Goal: Book appointment/travel/reservation

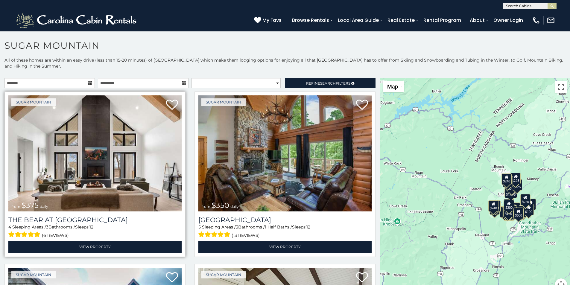
click at [26, 112] on img at bounding box center [94, 153] width 173 height 116
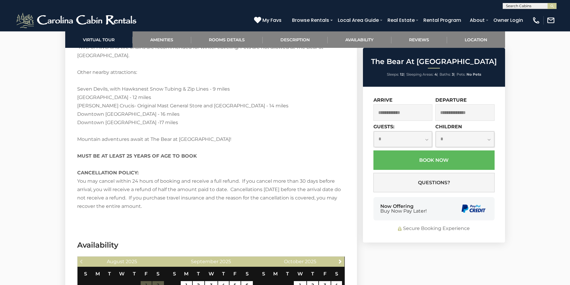
scroll to position [1214, 0]
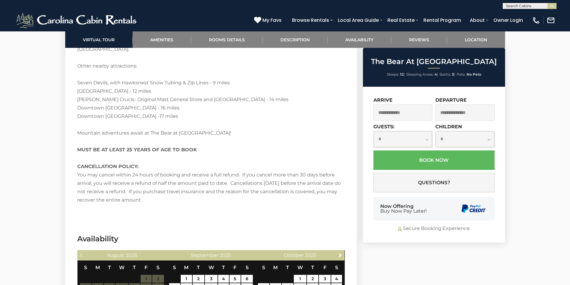
click at [379, 211] on div "Now Offering Buy Now Pay Later!" at bounding box center [433, 208] width 121 height 23
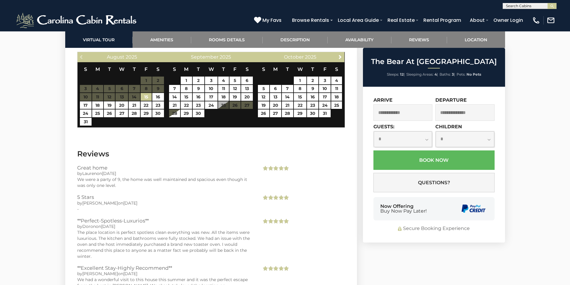
scroll to position [1450, 0]
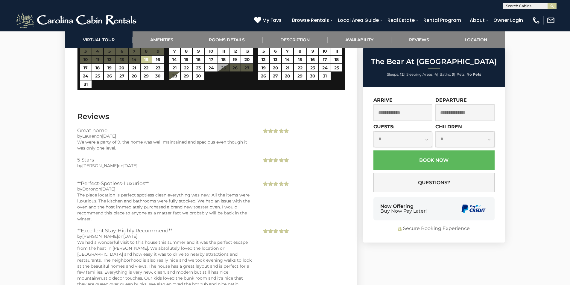
click at [441, 213] on div "Now Offering Buy Now Pay Later!" at bounding box center [433, 208] width 121 height 23
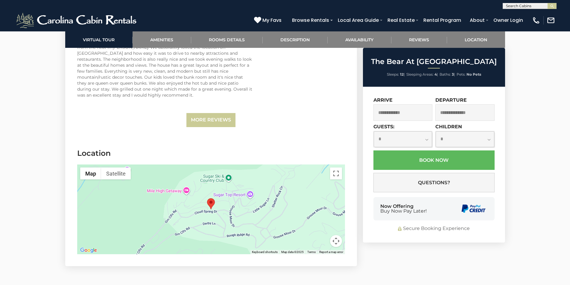
scroll to position [1680, 0]
